Goal: Information Seeking & Learning: Check status

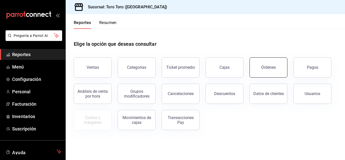
click at [259, 66] on button "Órdenes" at bounding box center [269, 67] width 38 height 20
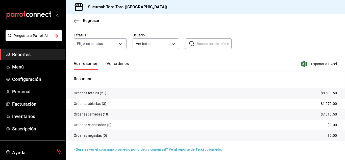
scroll to position [38, 0]
click at [34, 57] on span "Reportes" at bounding box center [36, 54] width 49 height 7
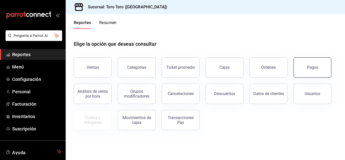
click at [305, 66] on button "Pagos" at bounding box center [313, 67] width 38 height 20
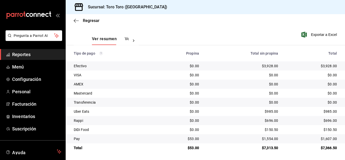
scroll to position [72, 0]
click at [30, 52] on span "Reportes" at bounding box center [36, 54] width 49 height 7
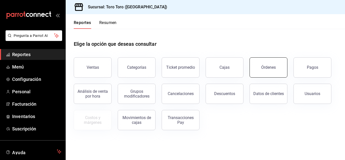
click at [273, 69] on div "Órdenes" at bounding box center [268, 67] width 15 height 5
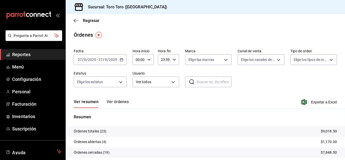
drag, startPoint x: 16, startPoint y: 56, endPoint x: 49, endPoint y: 57, distance: 32.9
click at [16, 56] on span "Reportes" at bounding box center [36, 54] width 49 height 7
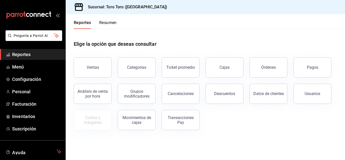
click at [313, 78] on div "Usuarios" at bounding box center [310, 91] width 44 height 26
click at [312, 69] on div "Pagos" at bounding box center [312, 67] width 11 height 5
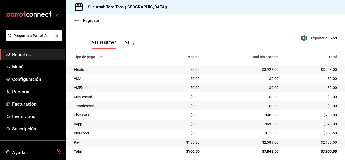
scroll to position [72, 0]
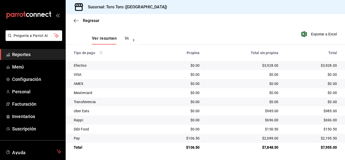
click at [32, 56] on span "Reportes" at bounding box center [36, 54] width 49 height 7
